Goal: Task Accomplishment & Management: Manage account settings

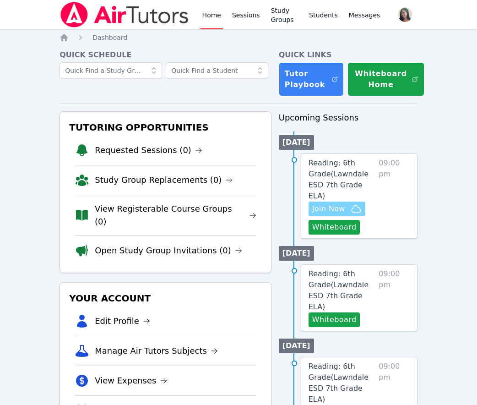
click at [317, 203] on span "Join Now" at bounding box center [328, 208] width 33 height 11
click at [189, 72] on input "text" at bounding box center [217, 70] width 103 height 16
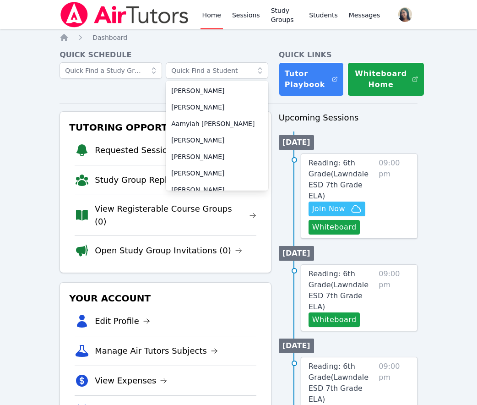
click at [132, 95] on div "Quick Schedule Aaliah Feliciano Aaliyah Garcia Aamyiah Mendoza ABDUL RAHMAN SAF…" at bounding box center [166, 72] width 212 height 47
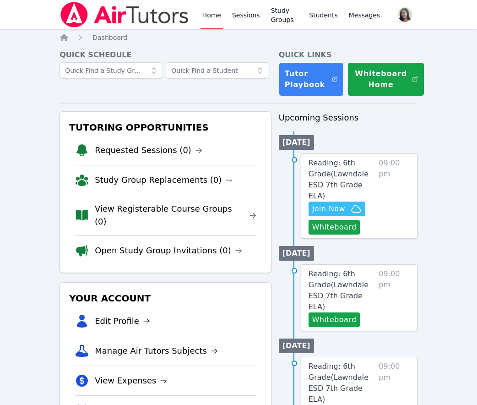
click at [240, 96] on div "Quick Schedule" at bounding box center [166, 72] width 212 height 47
click at [119, 73] on input "text" at bounding box center [111, 70] width 103 height 16
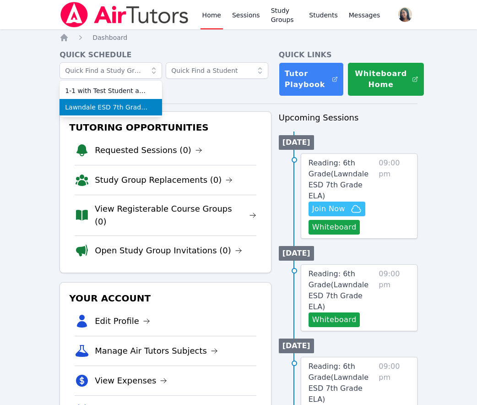
click at [111, 105] on span "Lawndale ESD 7th Grade ELA" at bounding box center [111, 107] width 92 height 9
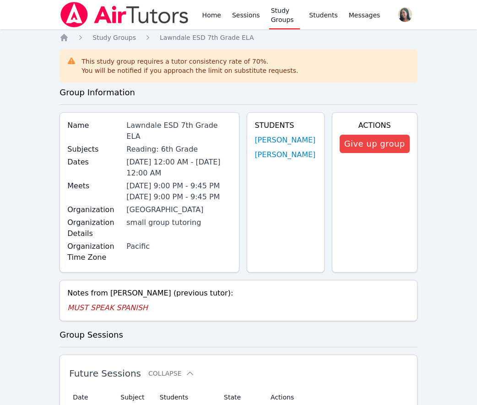
scroll to position [214, 0]
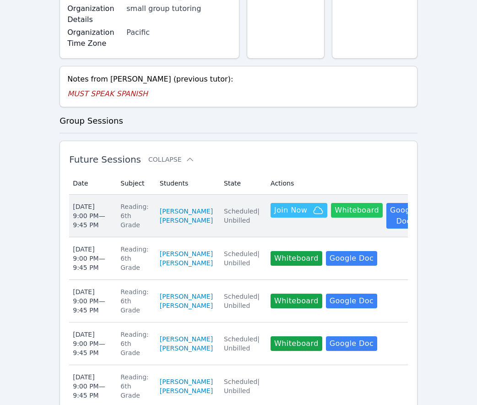
click at [343, 217] on button "Whiteboard" at bounding box center [357, 210] width 52 height 15
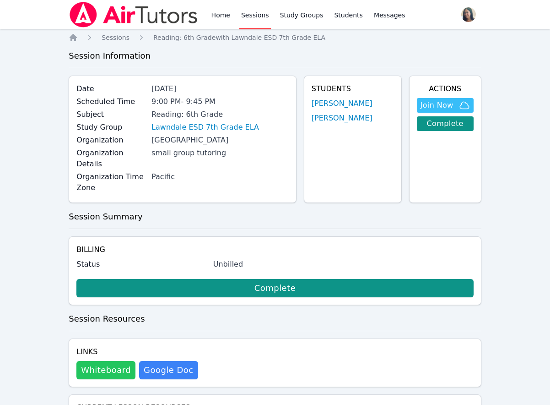
click at [112, 361] on button "Whiteboard" at bounding box center [105, 370] width 59 height 18
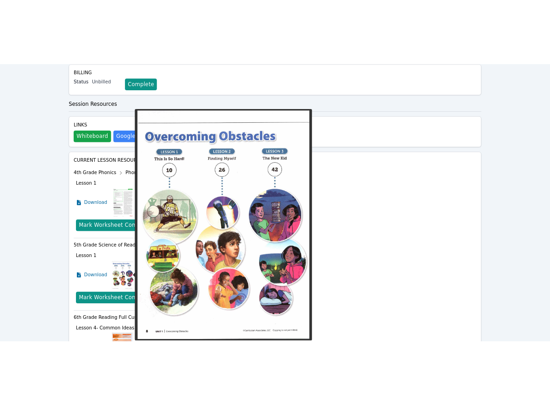
scroll to position [393, 0]
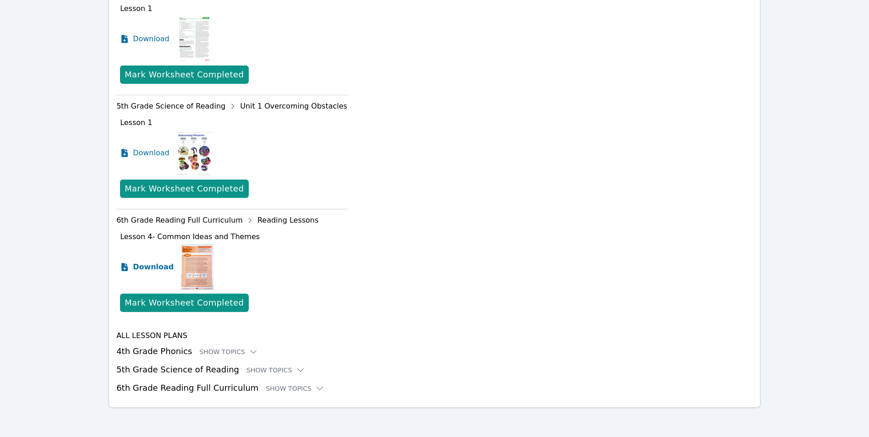
click at [138, 267] on span "Download" at bounding box center [153, 266] width 41 height 11
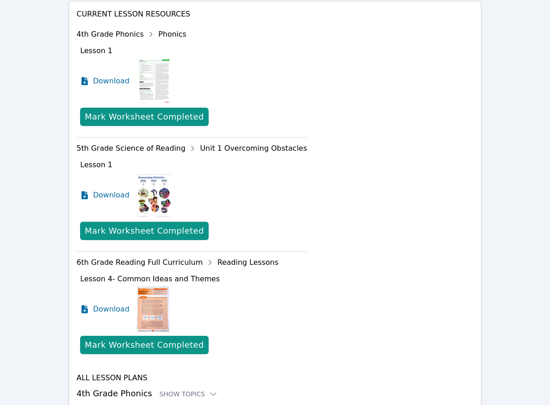
click at [257, 185] on div "Download" at bounding box center [193, 195] width 227 height 46
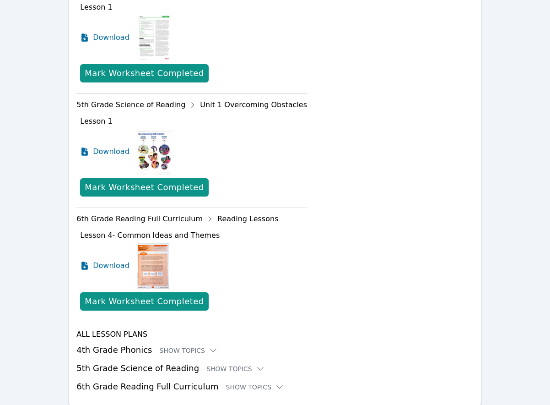
scroll to position [457, 0]
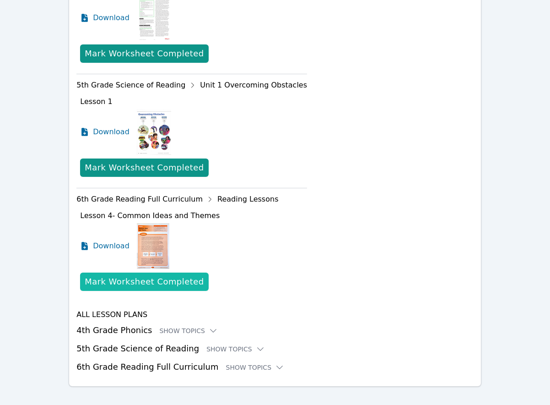
click at [130, 275] on div "Mark Worksheet Completed" at bounding box center [144, 281] width 119 height 13
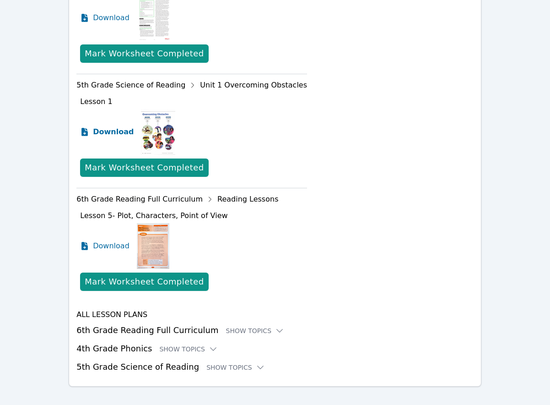
click at [111, 126] on span "Download" at bounding box center [113, 131] width 41 height 11
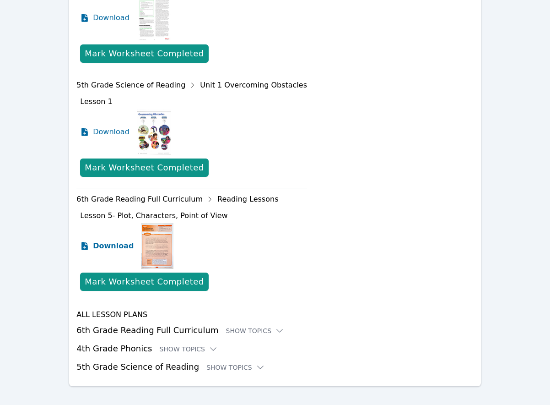
click at [114, 240] on span "Download" at bounding box center [113, 245] width 41 height 11
click at [273, 44] on div "Mark Worksheet Completed" at bounding box center [193, 53] width 227 height 18
click at [284, 120] on div "Current Lesson Resources 4th Grade Phonics Phonics Lesson 1 Download Mark Works…" at bounding box center [274, 160] width 397 height 428
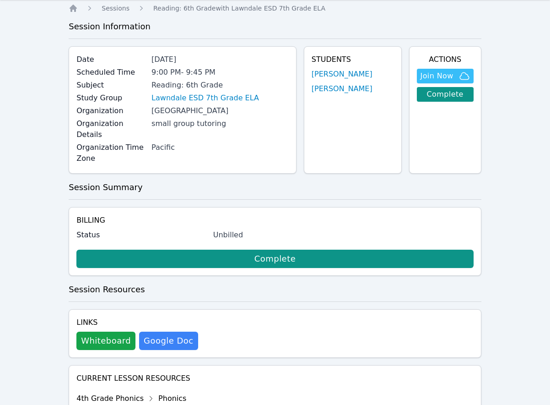
scroll to position [243, 0]
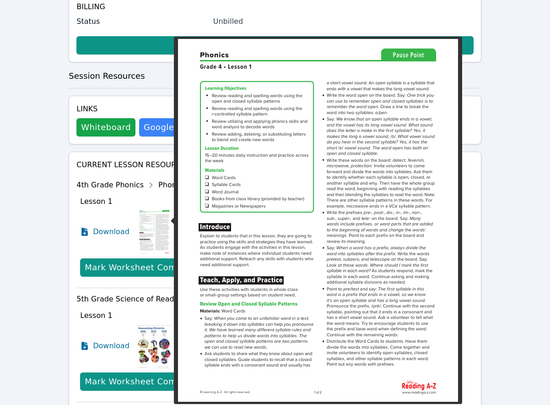
click at [148, 210] on img at bounding box center [154, 232] width 35 height 46
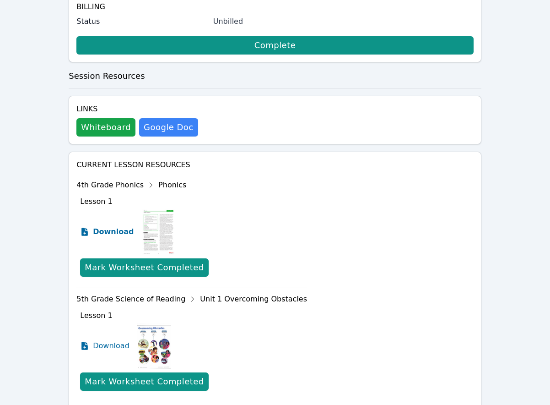
click at [109, 226] on span "Download" at bounding box center [113, 231] width 41 height 11
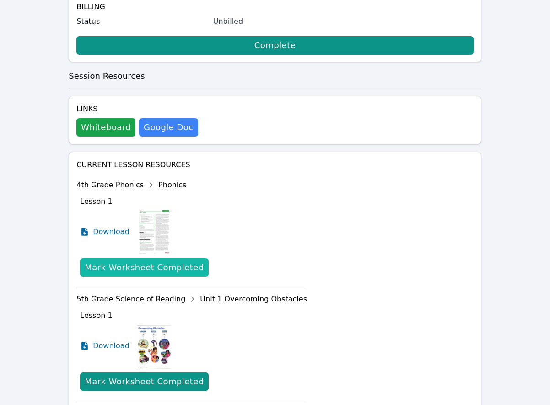
click at [165, 261] on div "Mark Worksheet Completed" at bounding box center [144, 267] width 119 height 13
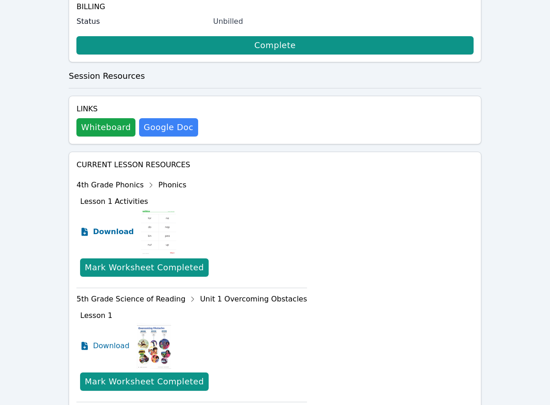
click at [111, 226] on span "Download" at bounding box center [113, 231] width 41 height 11
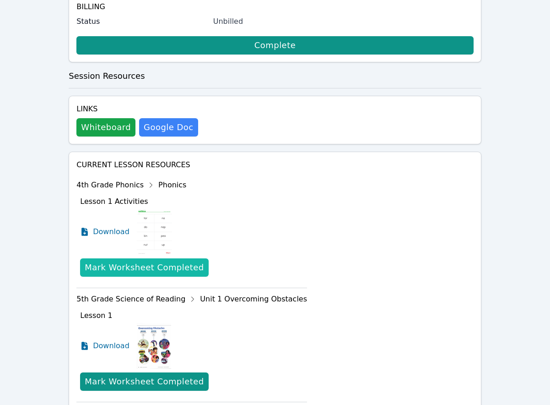
click at [179, 261] on div "Mark Worksheet Completed" at bounding box center [144, 267] width 119 height 13
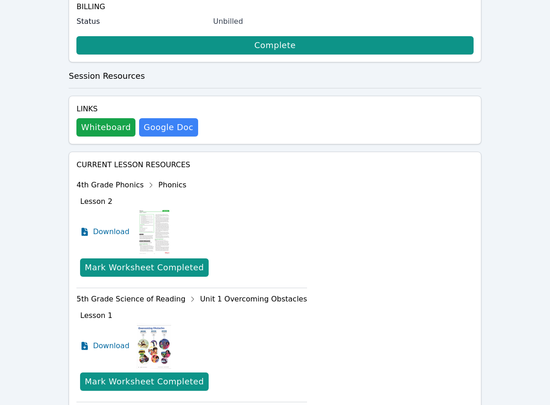
click at [226, 209] on div "Download" at bounding box center [193, 232] width 227 height 46
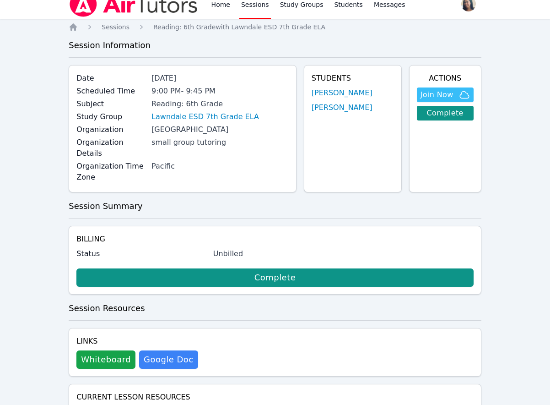
scroll to position [0, 0]
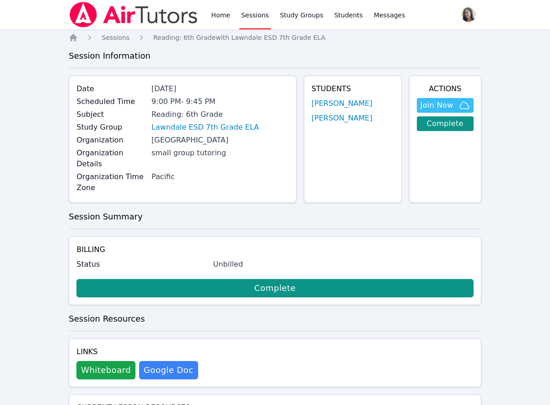
click at [252, 21] on link "Sessions" at bounding box center [255, 14] width 32 height 29
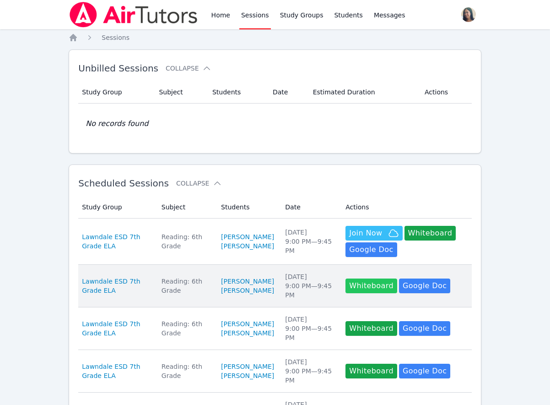
click at [375, 288] on button "Whiteboard" at bounding box center [372, 285] width 52 height 15
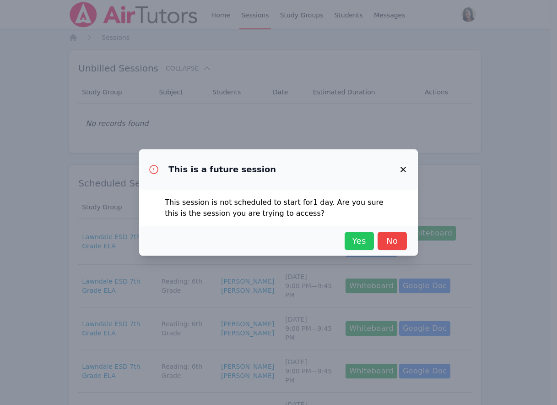
click at [355, 247] on button "Yes" at bounding box center [359, 241] width 29 height 18
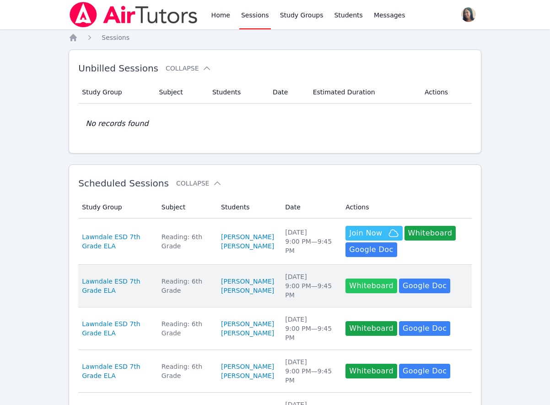
click at [365, 286] on button "Whiteboard" at bounding box center [372, 285] width 52 height 15
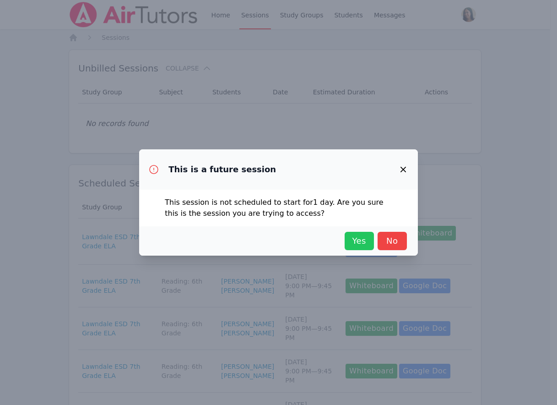
click at [363, 245] on span "Yes" at bounding box center [359, 240] width 20 height 13
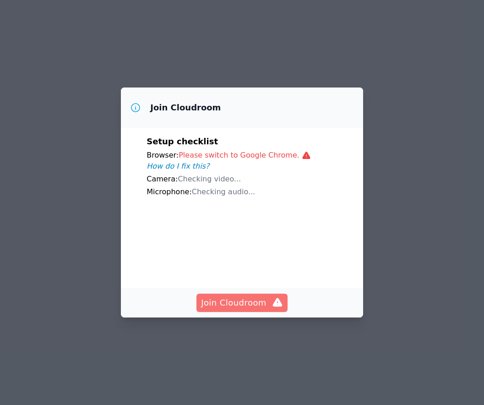
click at [239, 309] on span "Join Cloudroom" at bounding box center [242, 302] width 82 height 13
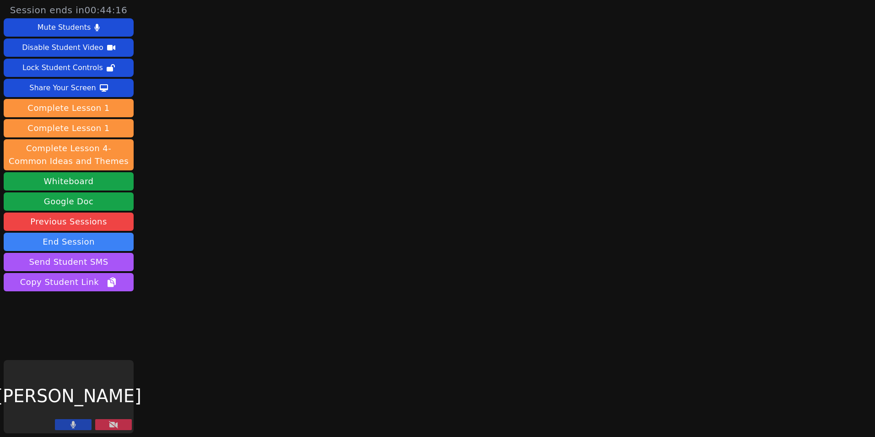
click at [110, 404] on div "[PERSON_NAME]" at bounding box center [69, 396] width 130 height 73
click at [111, 404] on icon at bounding box center [113, 424] width 9 height 7
click at [114, 404] on icon at bounding box center [113, 424] width 9 height 7
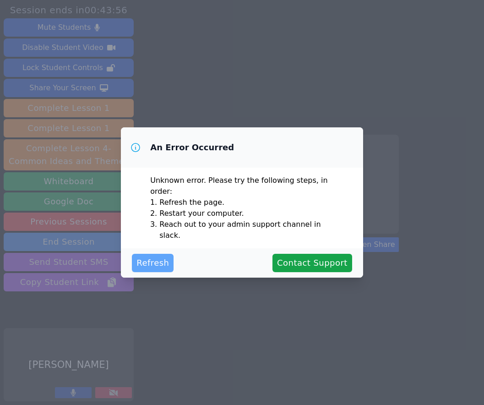
click at [167, 254] on button "Refresh" at bounding box center [153, 263] width 42 height 18
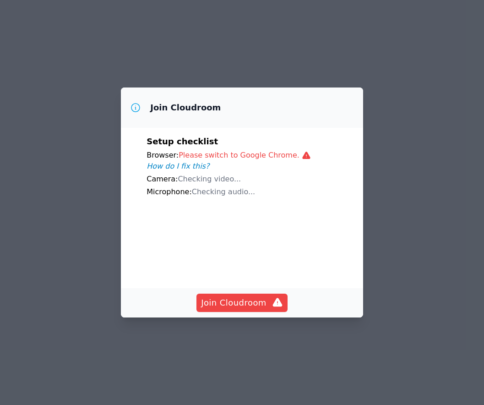
click at [213, 174] on span "Checking video..." at bounding box center [209, 178] width 63 height 9
click at [239, 309] on span "Join Cloudroom" at bounding box center [242, 302] width 82 height 13
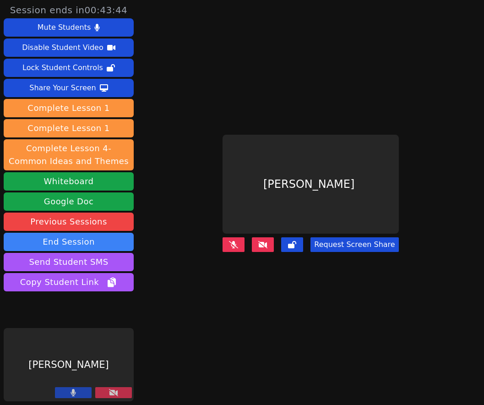
click at [278, 106] on main "Caleb Eugenio Request Screen Share" at bounding box center [310, 202] width 233 height 405
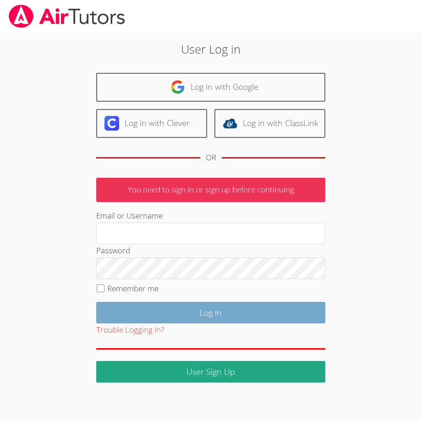
type input "abrown2787@yahoo.com"
click at [182, 308] on input "Log in" at bounding box center [210, 313] width 229 height 22
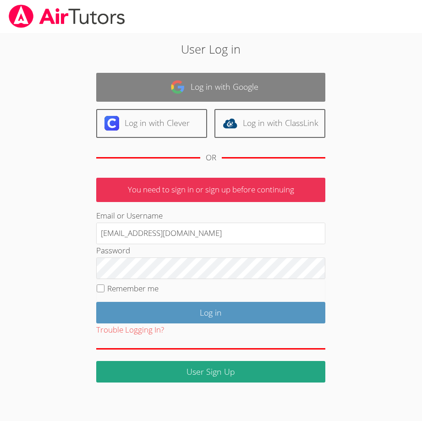
click at [224, 93] on link "Log in with Google" at bounding box center [210, 87] width 229 height 29
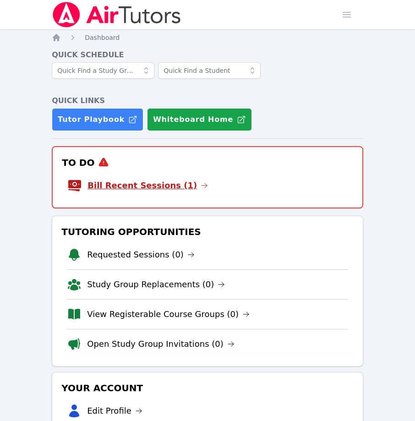
click at [153, 187] on link "Bill Recent Sessions (1)" at bounding box center [147, 185] width 120 height 13
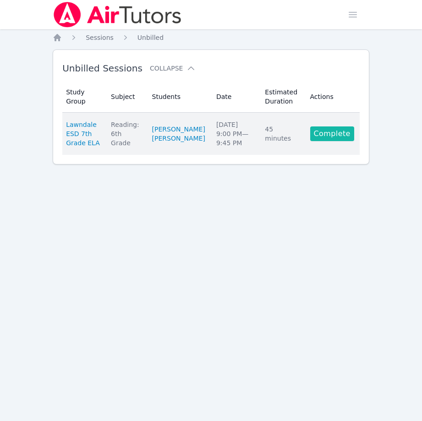
click at [332, 136] on link "Complete" at bounding box center [332, 133] width 44 height 15
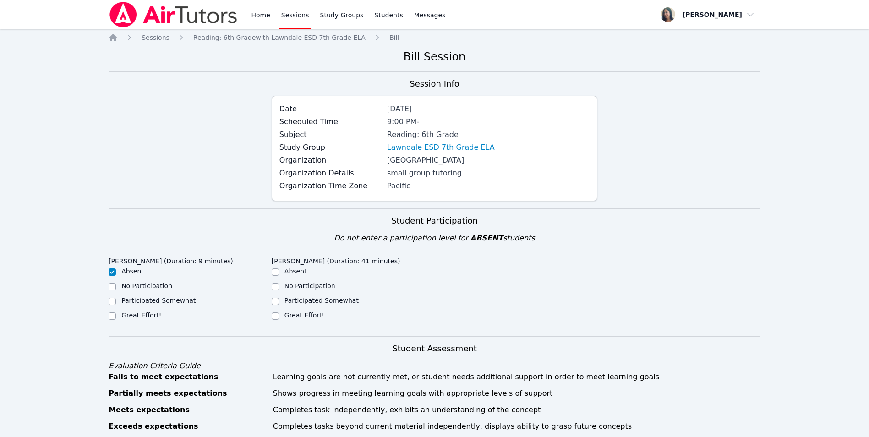
click at [321, 283] on label "No Participation" at bounding box center [309, 285] width 51 height 7
click at [279, 283] on input "No Participation" at bounding box center [275, 286] width 7 height 7
checkbox input "true"
click at [308, 313] on label "Great Effort!" at bounding box center [304, 314] width 40 height 7
click at [279, 313] on input "Great Effort!" at bounding box center [275, 315] width 7 height 7
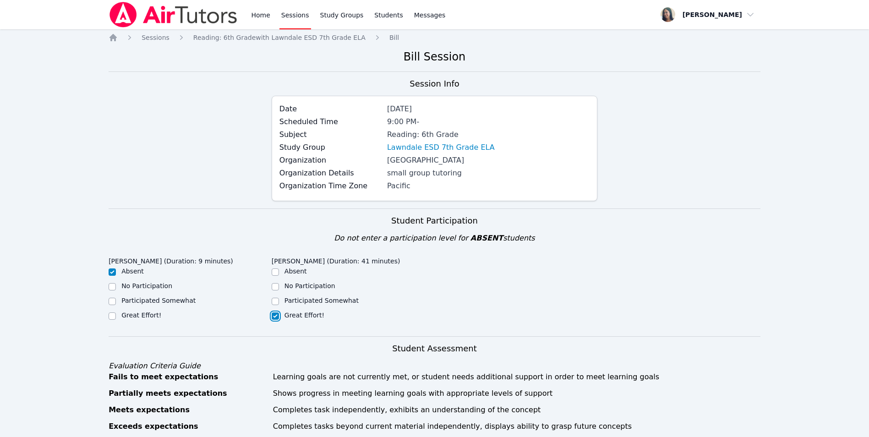
checkbox input "true"
checkbox input "false"
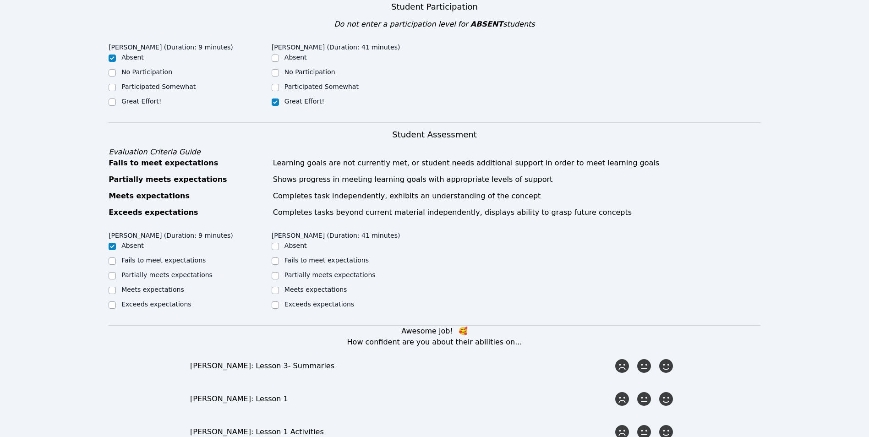
click at [305, 273] on label "Partially meets expectations" at bounding box center [329, 274] width 91 height 7
click at [279, 273] on input "Partially meets expectations" at bounding box center [275, 275] width 7 height 7
checkbox input "true"
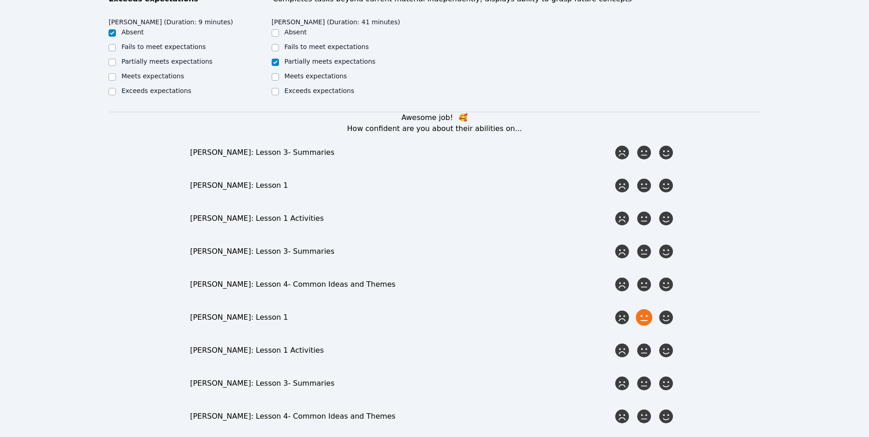
click at [421, 315] on icon at bounding box center [644, 317] width 16 height 16
click at [0, 0] on input "radio" at bounding box center [0, 0] width 0 height 0
click at [421, 339] on div "Awesome job! 🥰 How confident are you about their abilities on... [PERSON_NAME]:…" at bounding box center [435, 285] width 652 height 346
click at [421, 347] on icon at bounding box center [644, 350] width 16 height 16
click at [0, 0] on input "radio" at bounding box center [0, 0] width 0 height 0
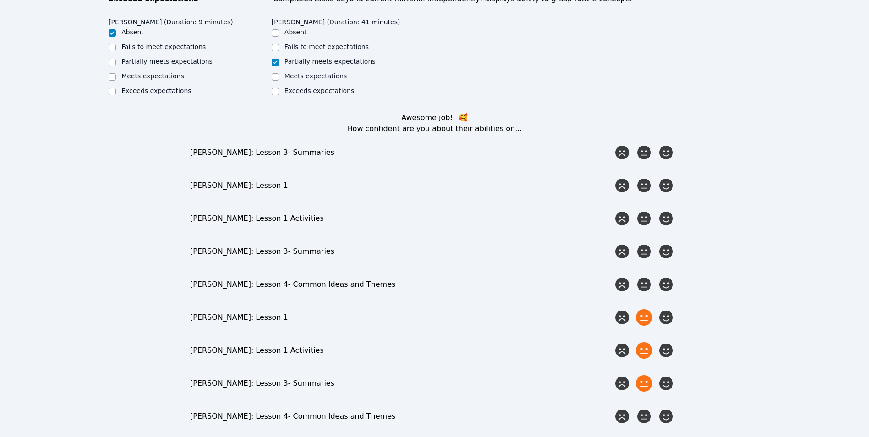
click at [421, 383] on icon at bounding box center [644, 383] width 16 height 16
click at [0, 0] on input "radio" at bounding box center [0, 0] width 0 height 0
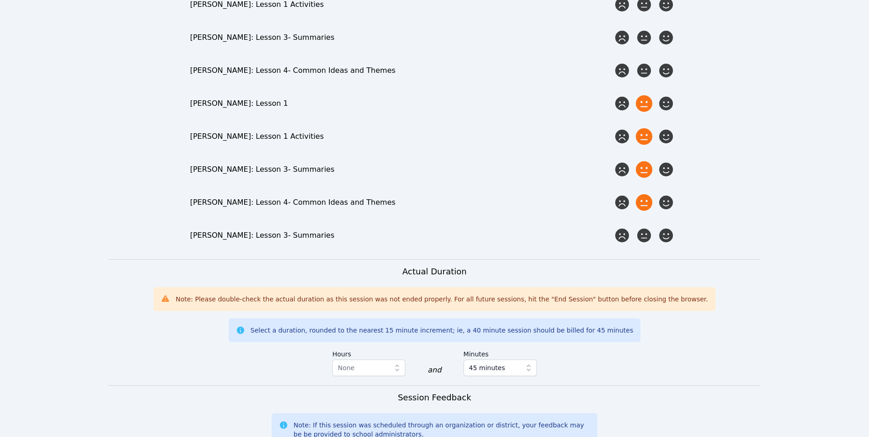
click at [421, 205] on icon at bounding box center [644, 202] width 16 height 16
click at [0, 0] on input "radio" at bounding box center [0, 0] width 0 height 0
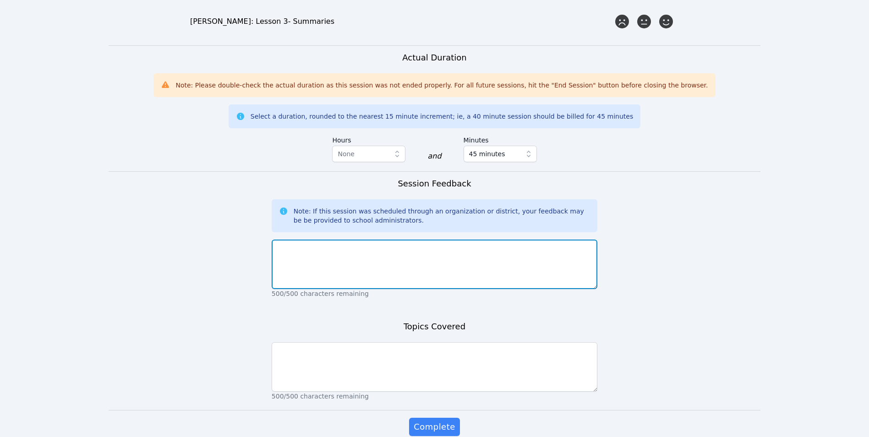
click at [416, 250] on textarea at bounding box center [435, 263] width 326 height 49
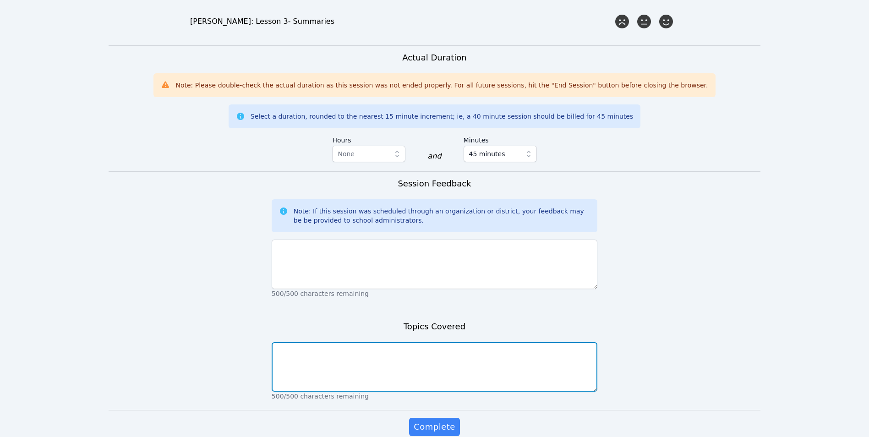
click at [364, 374] on textarea at bounding box center [435, 366] width 326 height 49
type textarea "T"
type textarea "Summarizing Theme R Controlled Sounds"
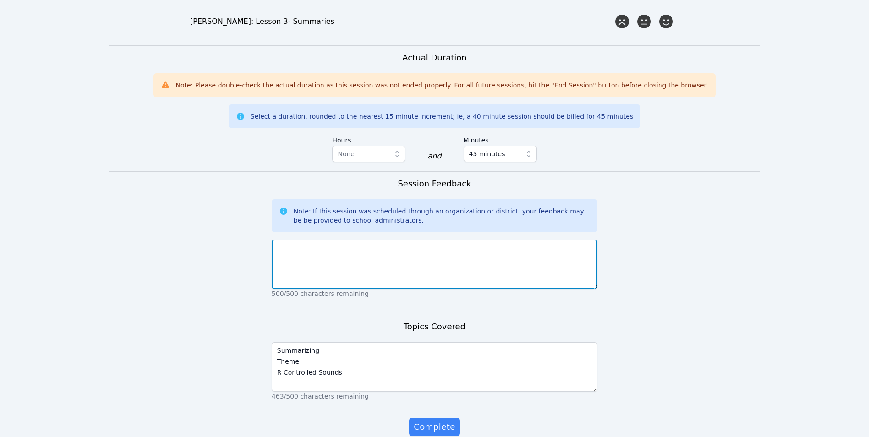
click at [340, 255] on textarea at bounding box center [435, 263] width 326 height 49
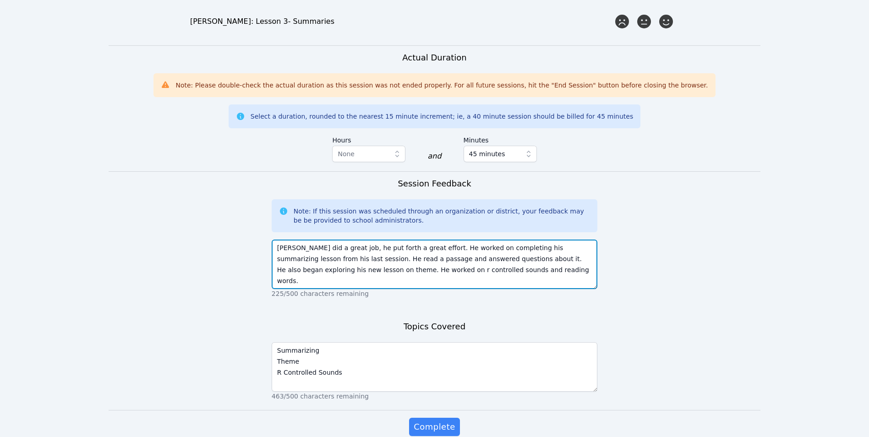
type textarea "[PERSON_NAME] did a great job, he put forth a great effort. He worked on comple…"
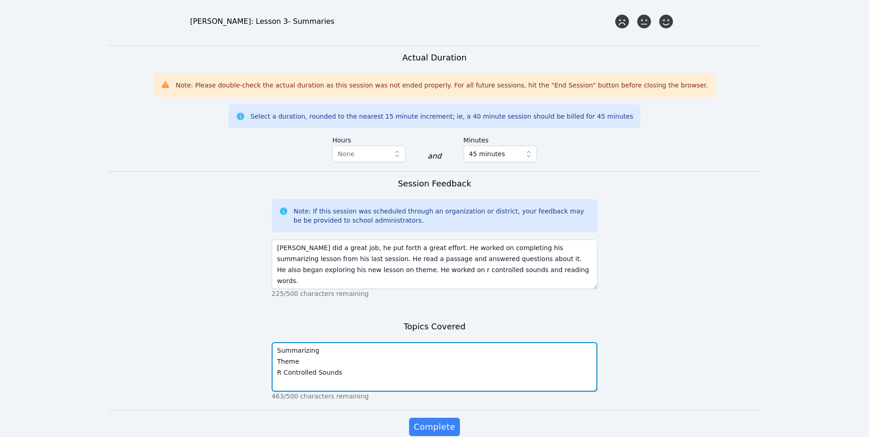
click at [380, 382] on textarea "Summarizing Theme R Controlled Sounds" at bounding box center [435, 366] width 326 height 49
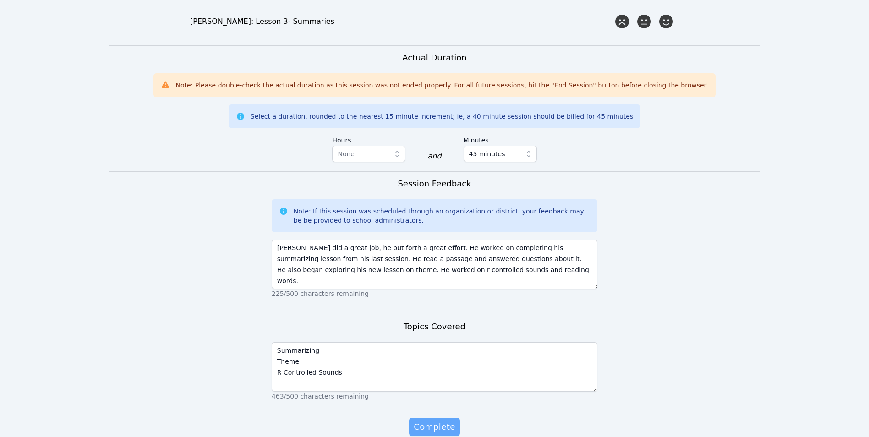
click at [421, 420] on span "Complete" at bounding box center [433, 426] width 41 height 13
